Goal: Task Accomplishment & Management: Manage account settings

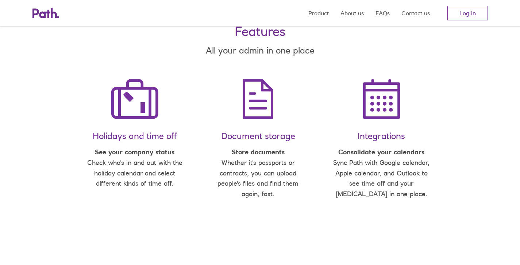
scroll to position [403, 0]
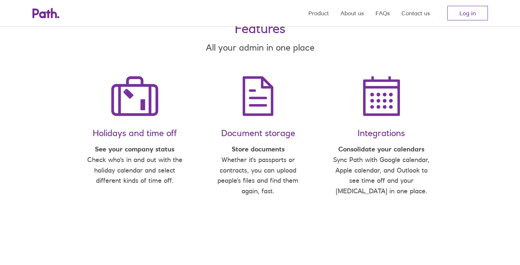
click at [138, 119] on li "Holidays and time off See your company status Check who's in and out with the h…" at bounding box center [134, 142] width 123 height 133
click at [137, 104] on img at bounding box center [134, 96] width 47 height 40
click at [140, 147] on strong "See your company status" at bounding box center [134, 149] width 79 height 8
click at [140, 156] on p "See your company status Check who's in and out with the holiday calendar and se…" at bounding box center [135, 165] width 100 height 42
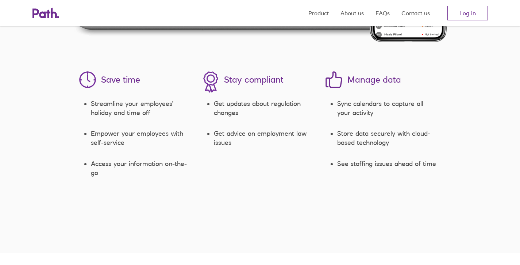
scroll to position [1019, 0]
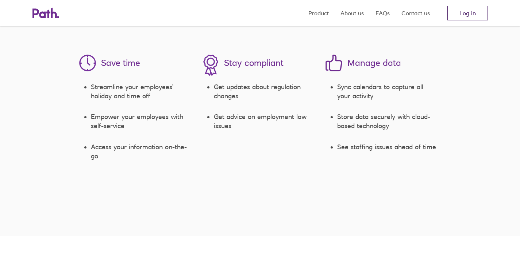
click at [469, 14] on link "Log in" at bounding box center [467, 13] width 40 height 15
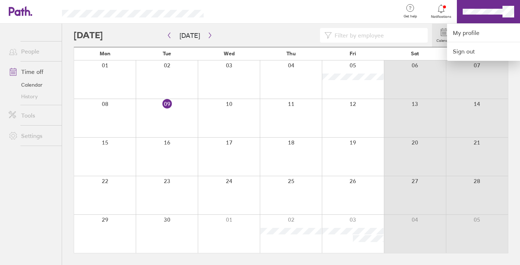
click at [208, 38] on div at bounding box center [260, 132] width 520 height 265
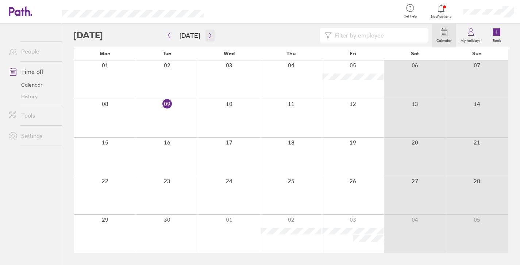
click at [207, 36] on icon "button" at bounding box center [209, 35] width 5 height 6
click at [207, 35] on icon "button" at bounding box center [209, 35] width 5 height 6
click at [207, 36] on icon "button" at bounding box center [209, 35] width 5 height 6
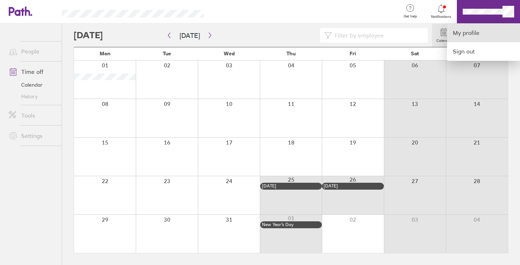
click at [470, 30] on link "My profile" at bounding box center [483, 33] width 73 height 19
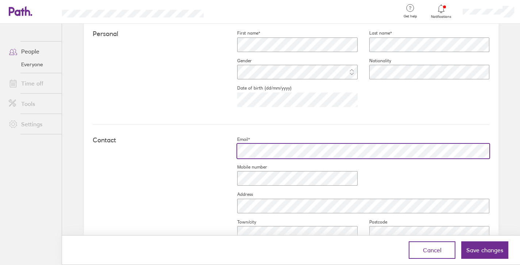
scroll to position [224, 0]
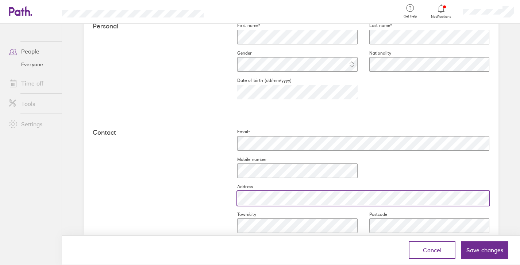
click at [227, 198] on div at bounding box center [357, 199] width 264 height 18
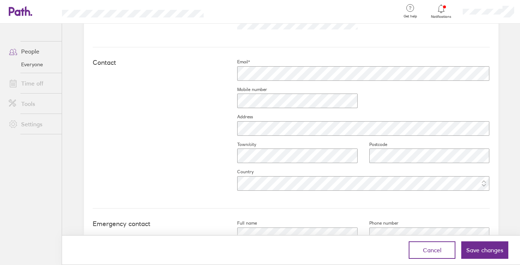
scroll to position [333, 0]
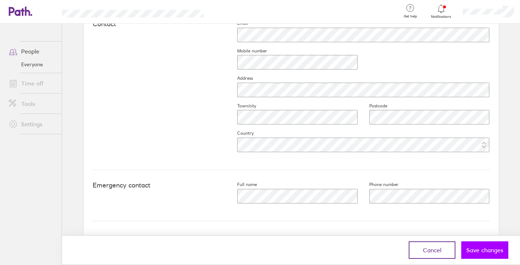
click at [477, 251] on span "Save changes" at bounding box center [484, 250] width 37 height 7
